Goal: Transaction & Acquisition: Purchase product/service

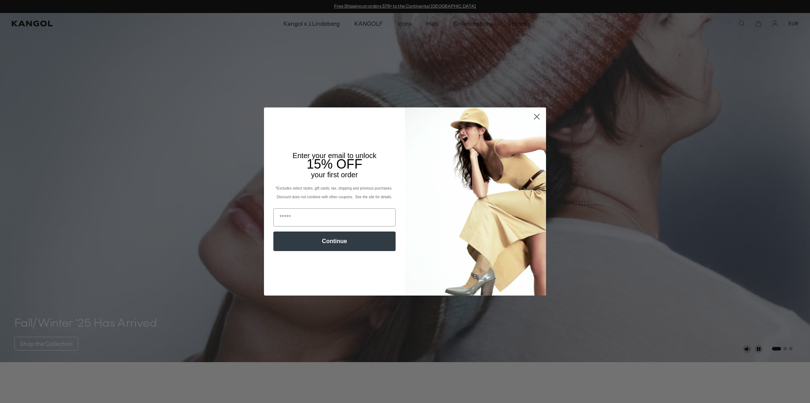
click at [536, 117] on icon "Close dialog" at bounding box center [537, 116] width 5 height 5
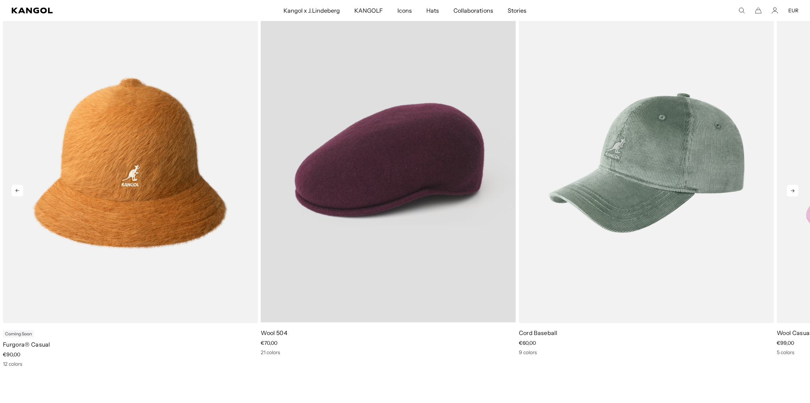
click at [392, 231] on video "Wool 504" at bounding box center [388, 163] width 255 height 320
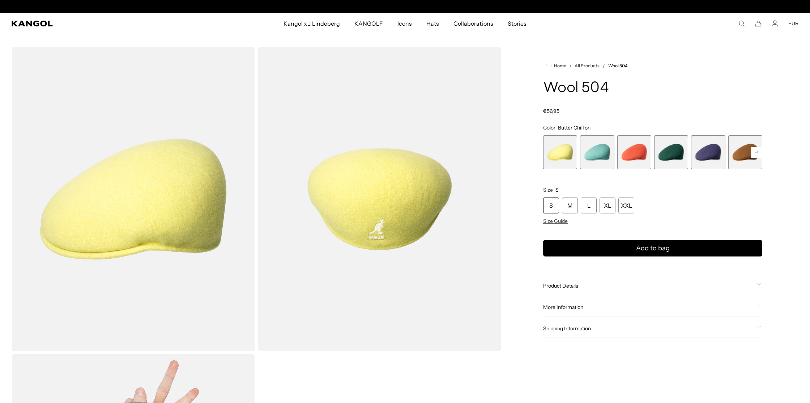
scroll to position [0, 149]
click at [552, 152] on span "1 of 21" at bounding box center [560, 152] width 34 height 34
click at [567, 156] on span "1 of 21" at bounding box center [560, 152] width 34 height 34
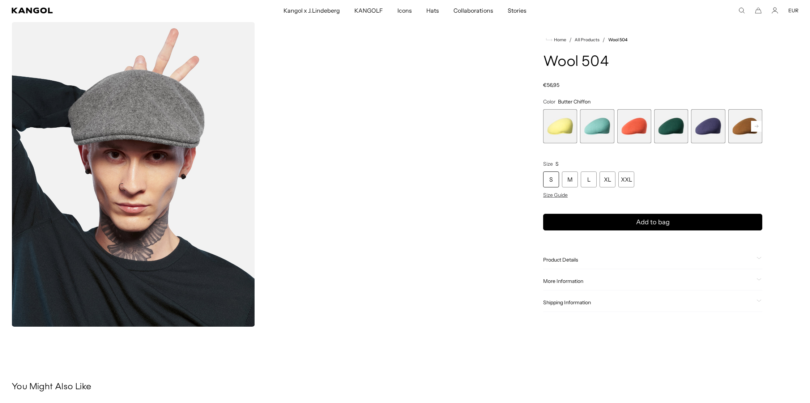
scroll to position [0, 149]
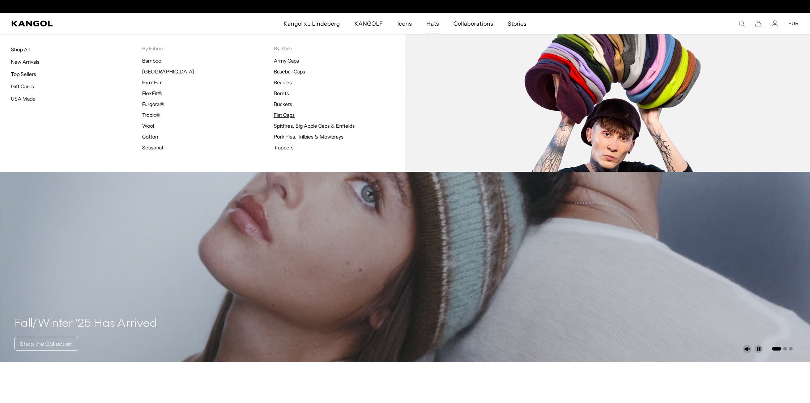
scroll to position [0, 149]
click at [281, 115] on link "Flat Caps" at bounding box center [284, 115] width 21 height 7
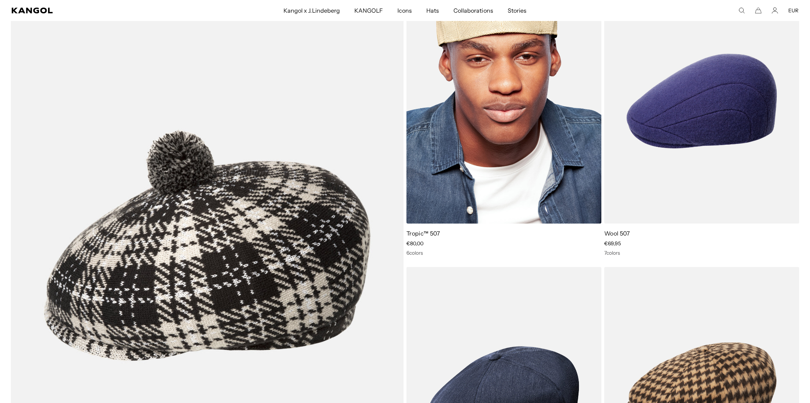
click at [565, 125] on img at bounding box center [503, 101] width 195 height 245
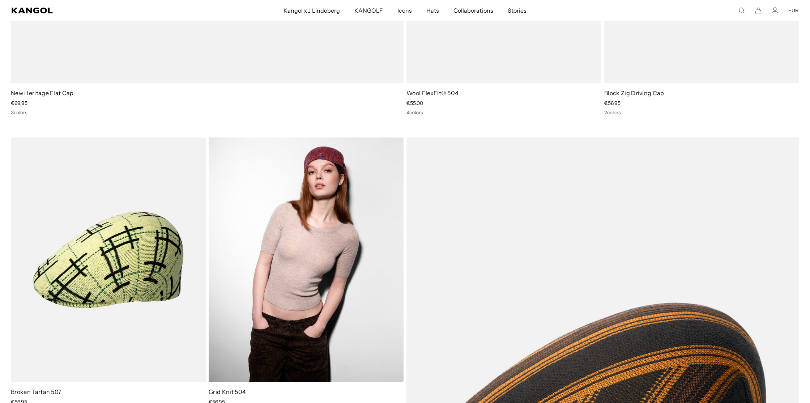
scroll to position [0, 149]
click at [326, 271] on img at bounding box center [306, 259] width 195 height 245
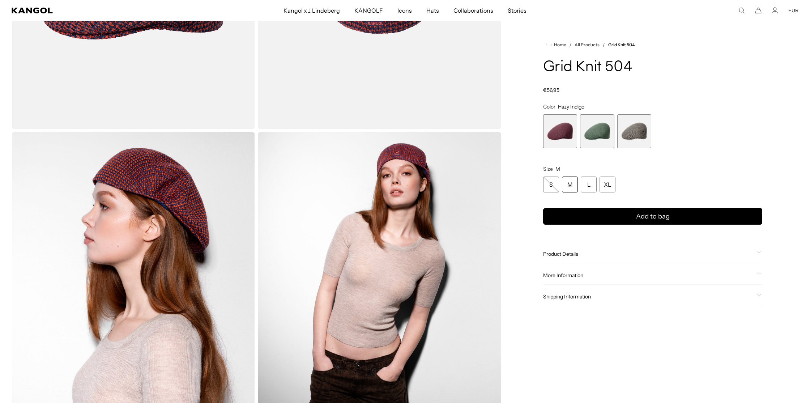
scroll to position [0, 149]
